Goal: Check status: Check status

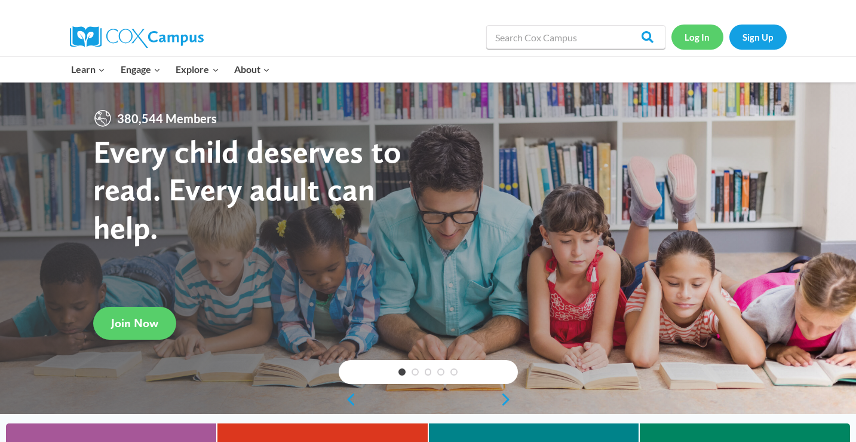
click at [698, 39] on link "Log In" at bounding box center [698, 37] width 52 height 25
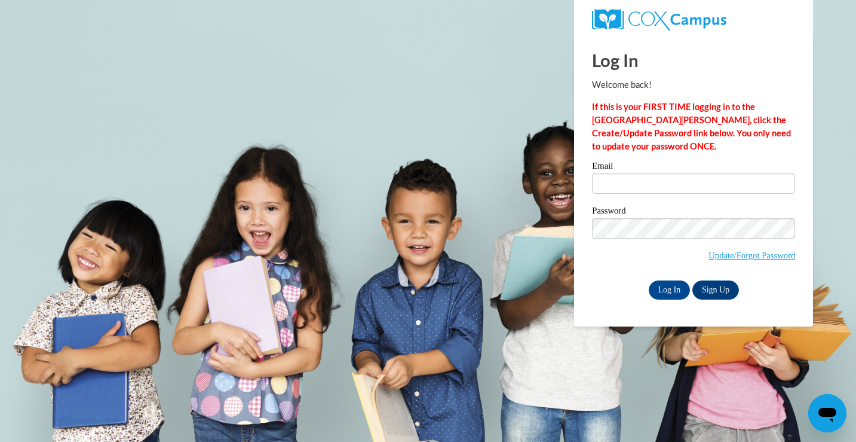
click at [636, 170] on label "Email" at bounding box center [693, 167] width 203 height 12
click at [636, 173] on input "Email" at bounding box center [693, 183] width 203 height 20
click at [636, 185] on input "Email" at bounding box center [693, 183] width 203 height 20
type input "serenaphounsavath@gmail.com"
click at [649, 280] on input "Log In" at bounding box center [670, 289] width 42 height 19
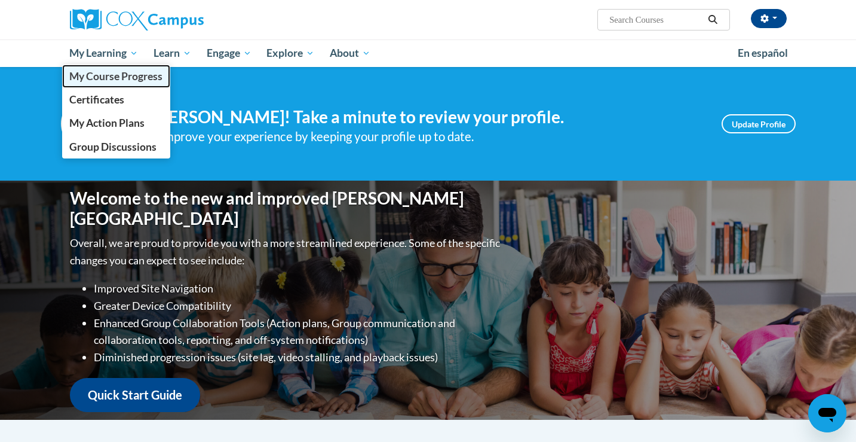
click at [112, 70] on span "My Course Progress" at bounding box center [115, 76] width 93 height 13
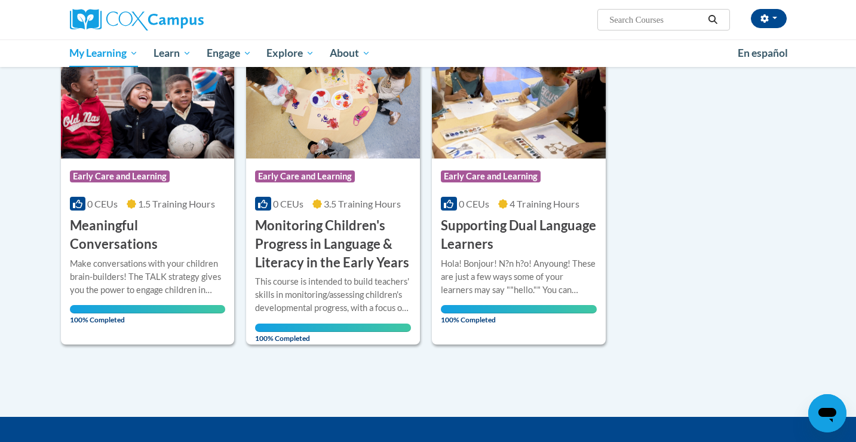
scroll to position [610, 0]
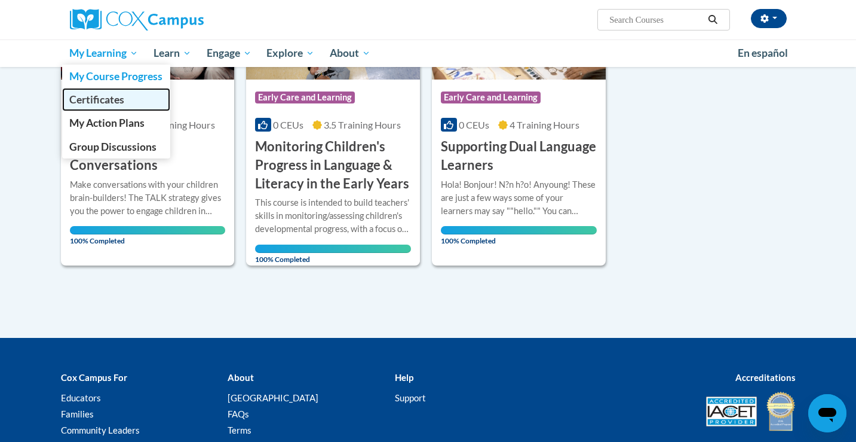
click at [123, 109] on link "Certificates" at bounding box center [116, 99] width 109 height 23
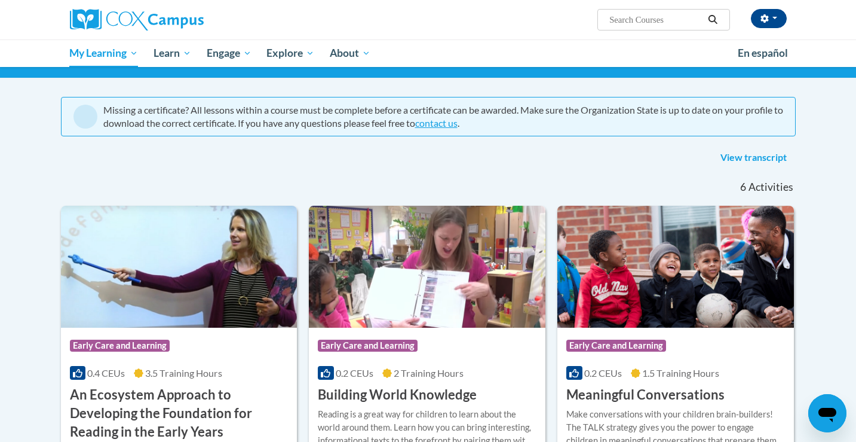
scroll to position [85, 0]
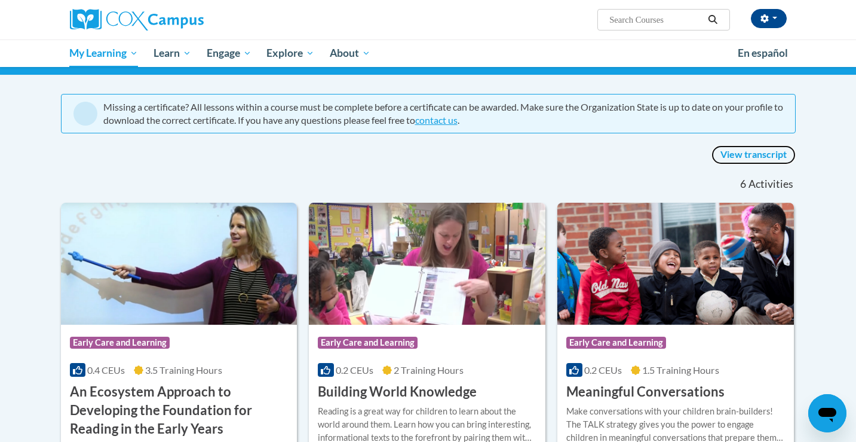
click at [761, 150] on link "View transcript" at bounding box center [754, 154] width 84 height 19
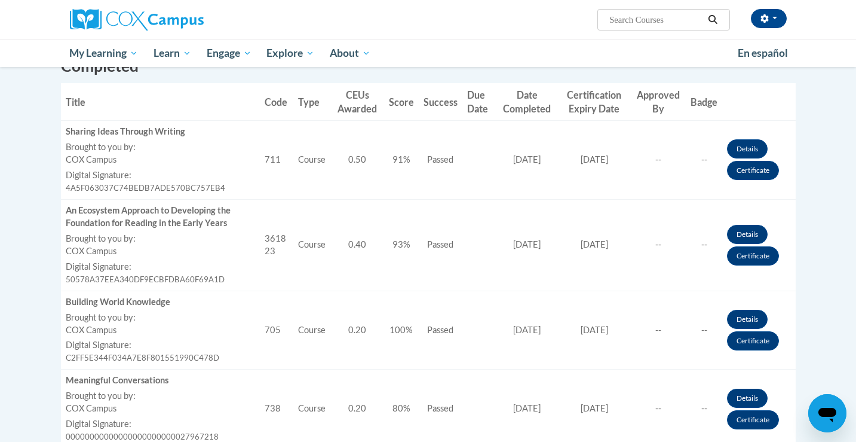
scroll to position [344, 0]
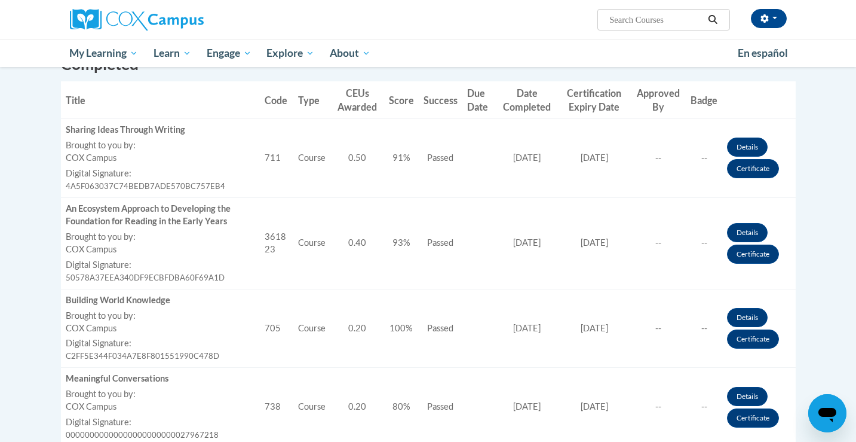
click at [354, 152] on div "0.50" at bounding box center [357, 158] width 44 height 13
click at [742, 146] on link "Details" at bounding box center [747, 146] width 41 height 19
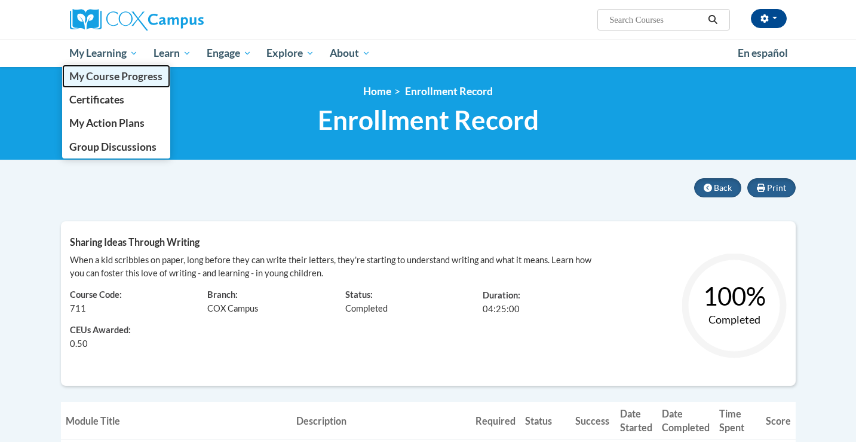
click at [109, 69] on link "My Course Progress" at bounding box center [116, 76] width 109 height 23
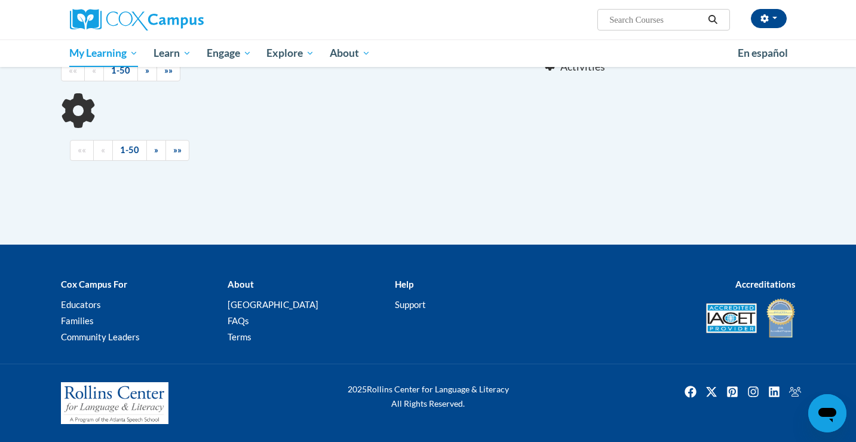
scroll to position [97, 0]
